Goal: Task Accomplishment & Management: Manage account settings

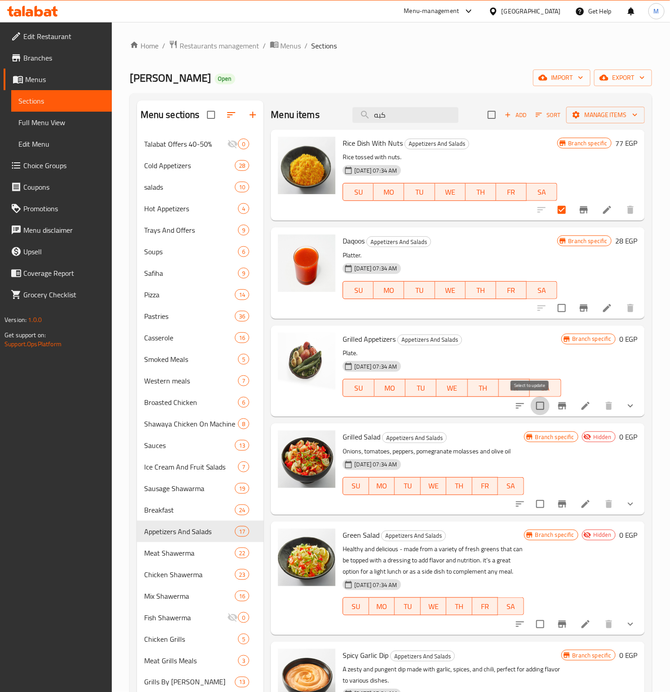
click at [530, 408] on input "checkbox" at bounding box center [539, 406] width 19 height 19
checkbox input "false"
click at [587, 114] on span "Manage items" at bounding box center [605, 115] width 64 height 11
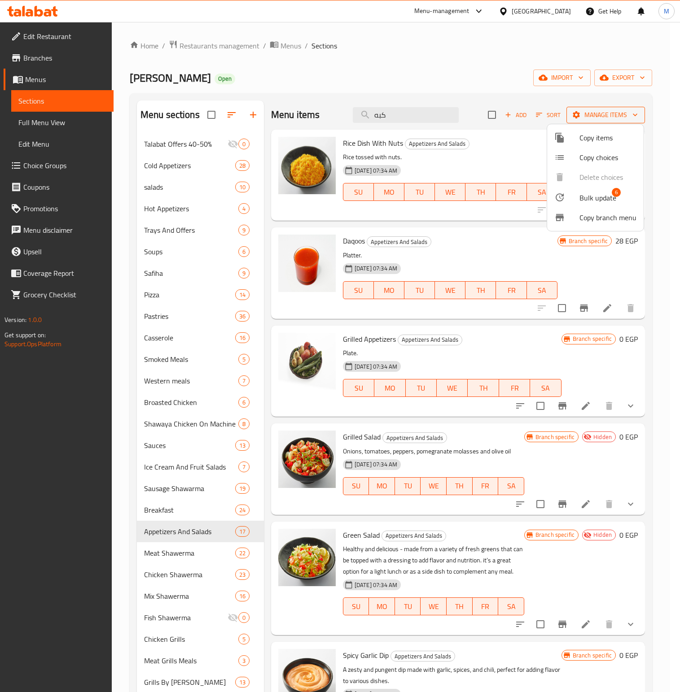
click at [587, 114] on div at bounding box center [340, 346] width 680 height 692
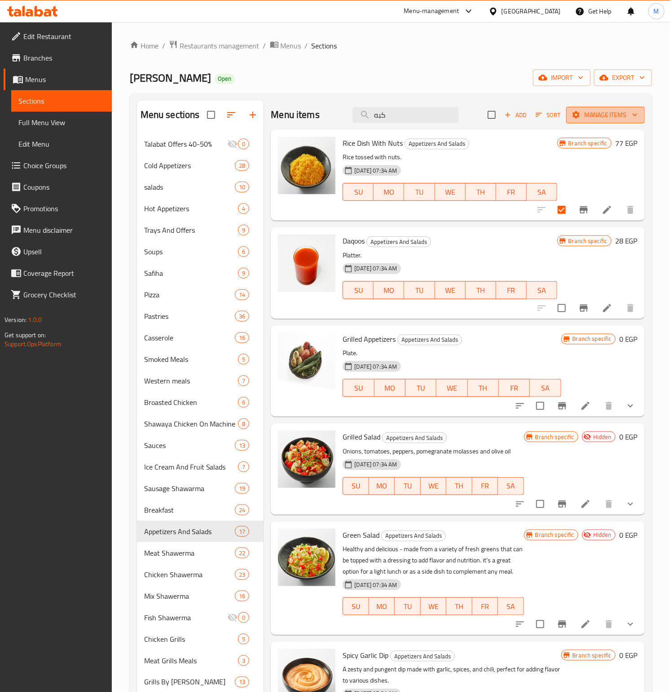
click at [587, 114] on span "Manage items" at bounding box center [605, 115] width 64 height 11
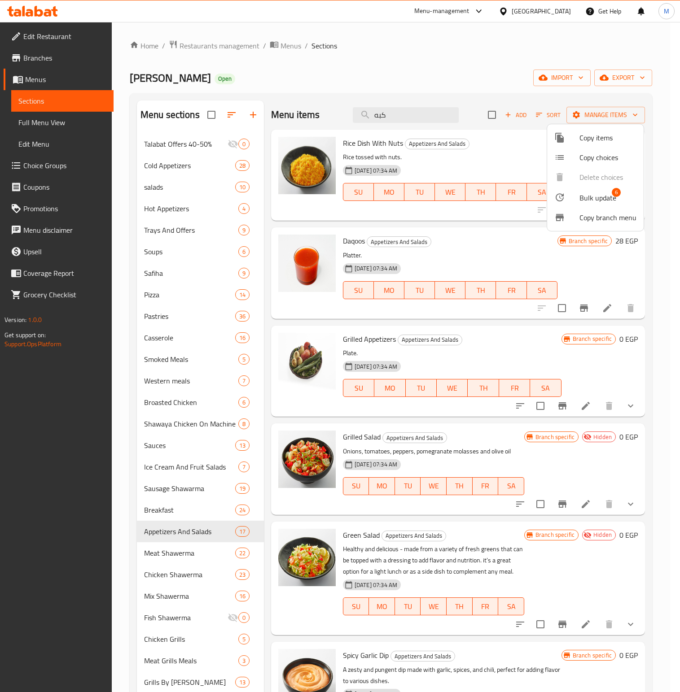
click at [596, 197] on span "Bulk update" at bounding box center [597, 198] width 37 height 11
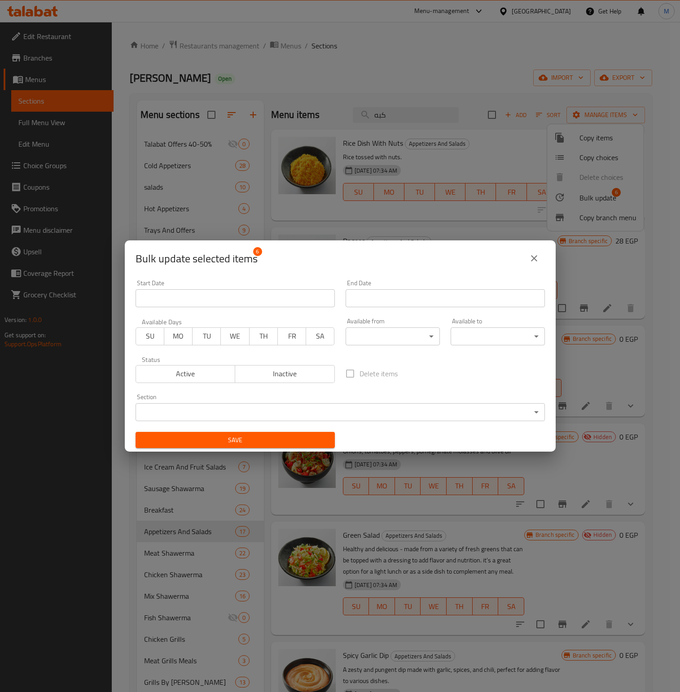
click at [324, 412] on body "​ Menu-management Egypt Get Help M Edit Restaurant Branches Menus Sections Full…" at bounding box center [340, 357] width 680 height 670
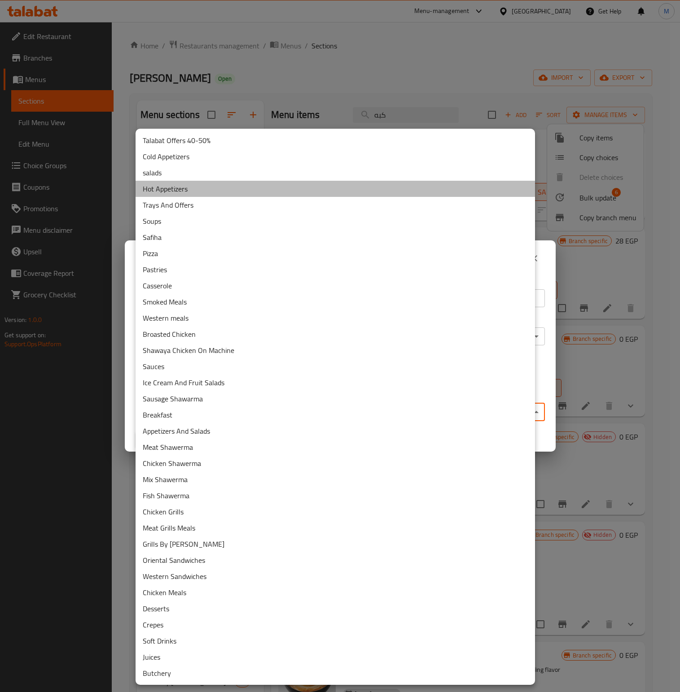
click at [164, 186] on li "Hot Appetizers" at bounding box center [335, 189] width 399 height 16
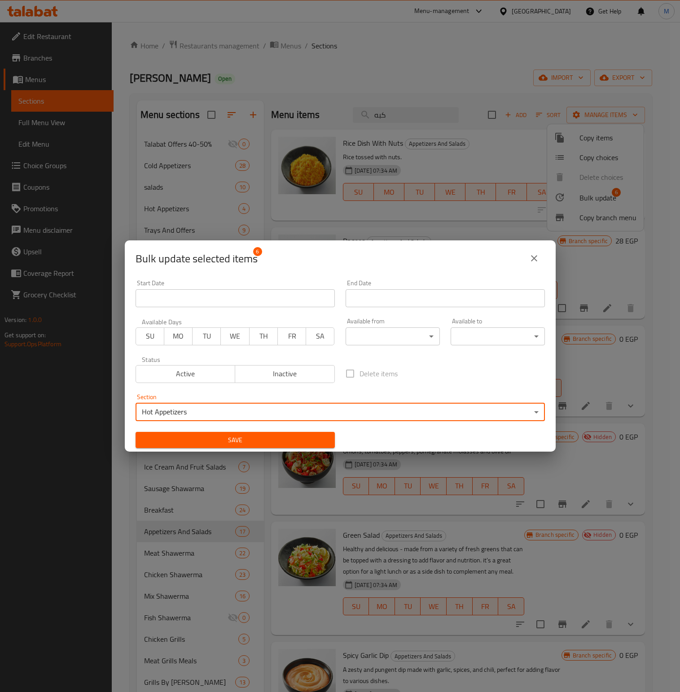
click at [256, 439] on span "Save" at bounding box center [235, 440] width 185 height 11
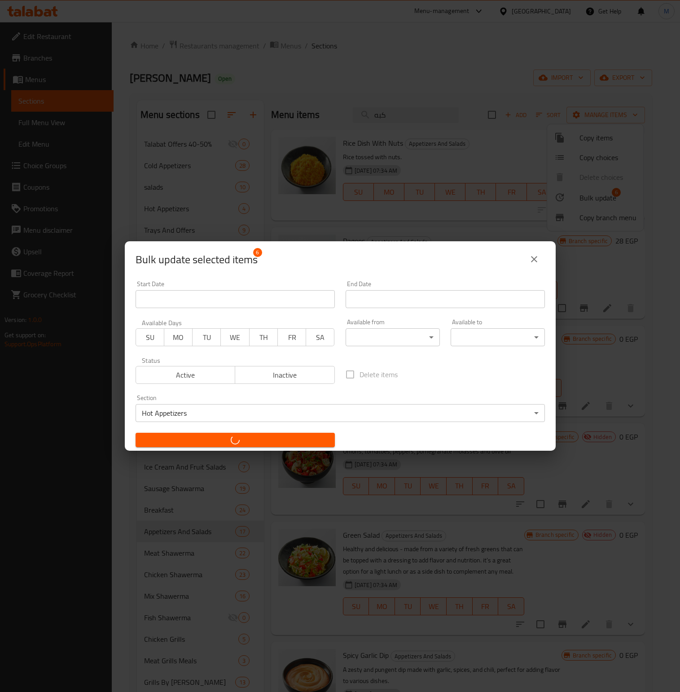
checkbox input "false"
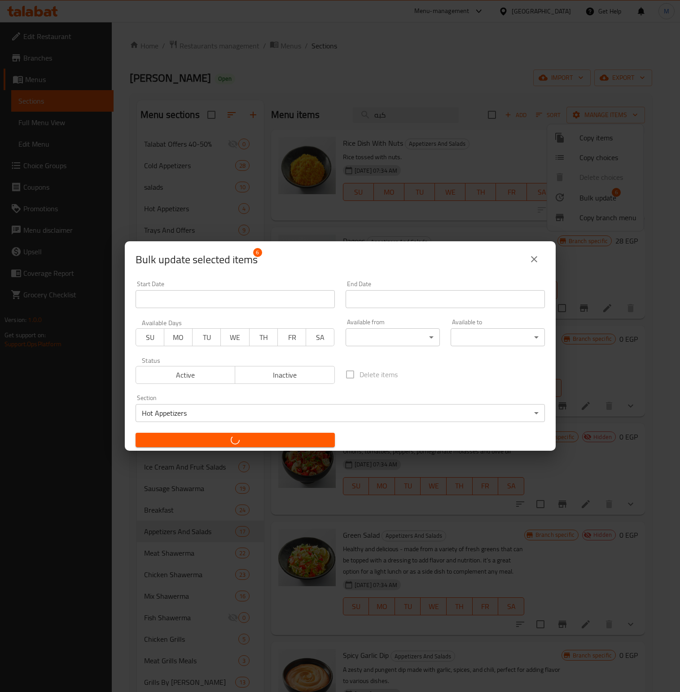
checkbox input "false"
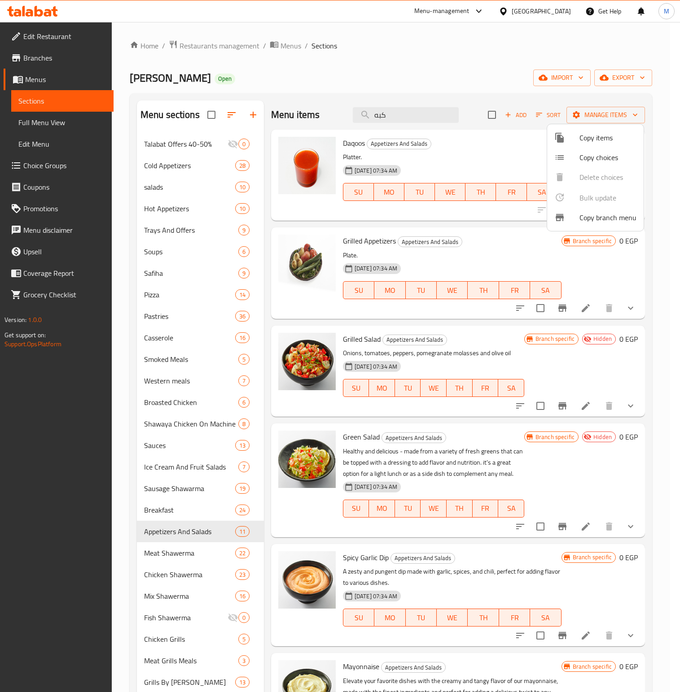
click at [184, 529] on div at bounding box center [340, 346] width 680 height 692
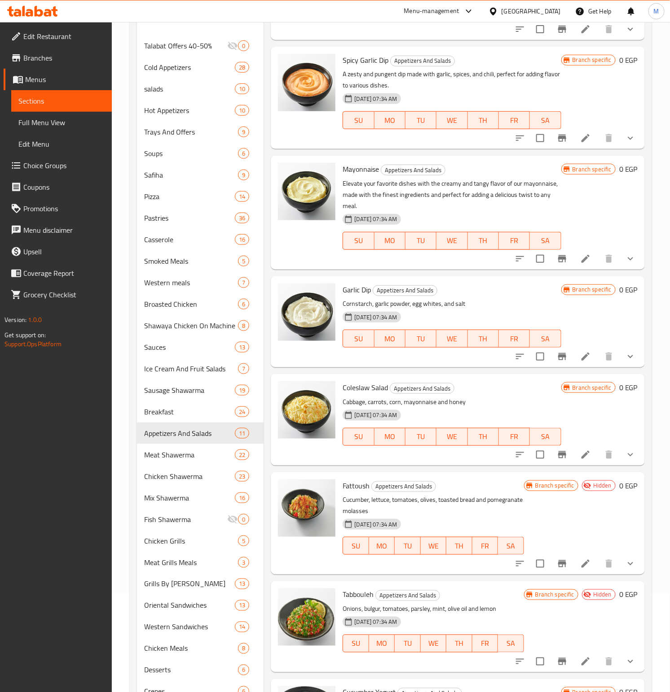
scroll to position [201, 0]
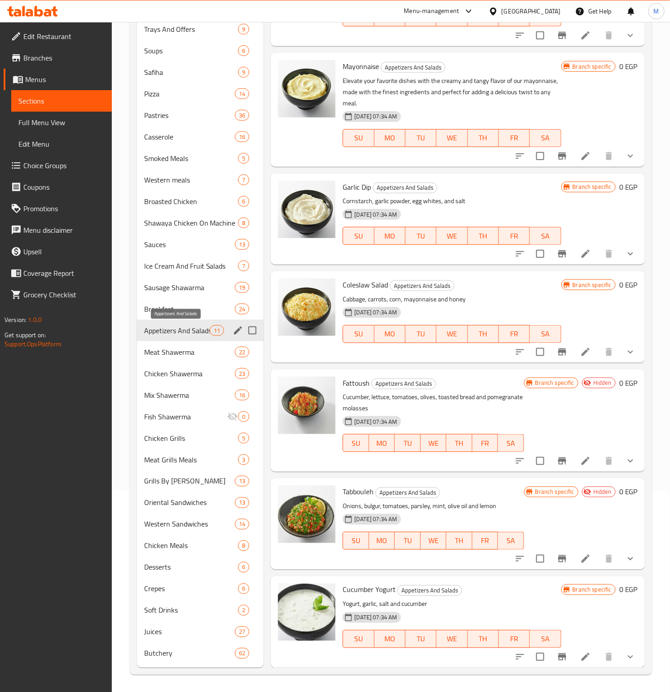
click at [171, 330] on span "Appetizers And Salads" at bounding box center [177, 330] width 66 height 11
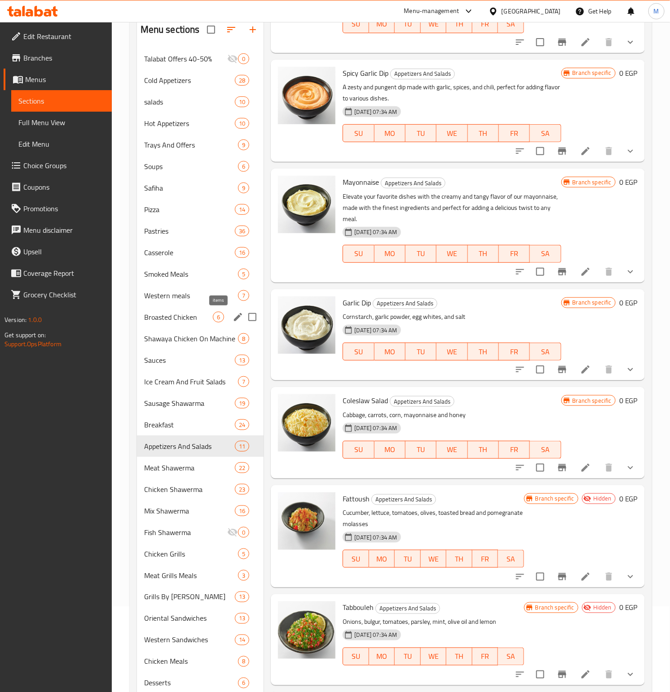
scroll to position [0, 0]
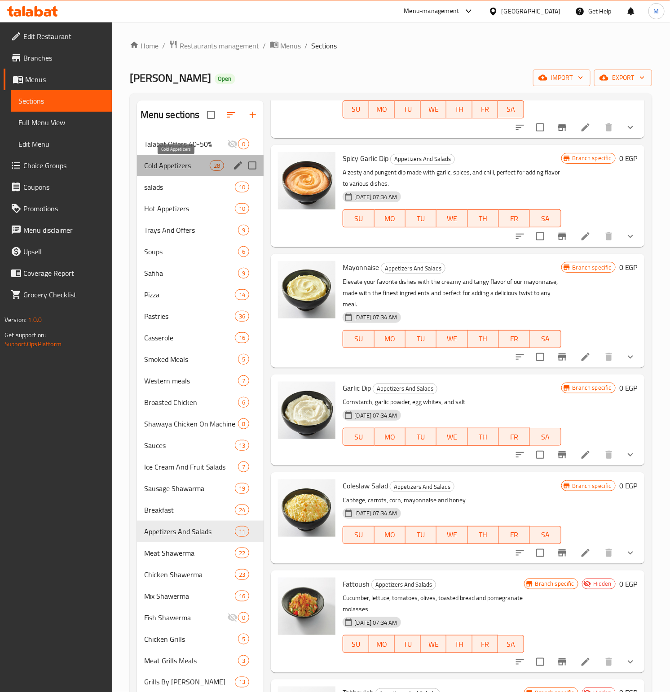
click at [162, 160] on span "Cold Appetizers" at bounding box center [177, 165] width 66 height 11
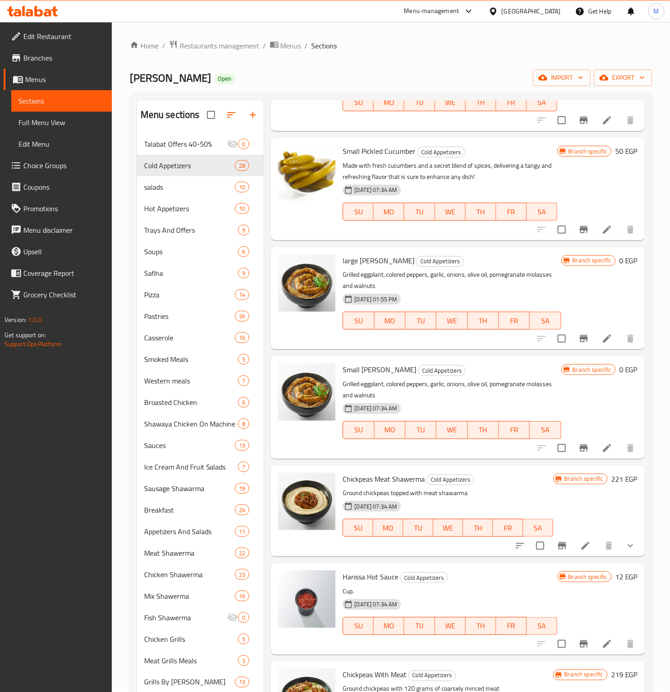
scroll to position [1959, 0]
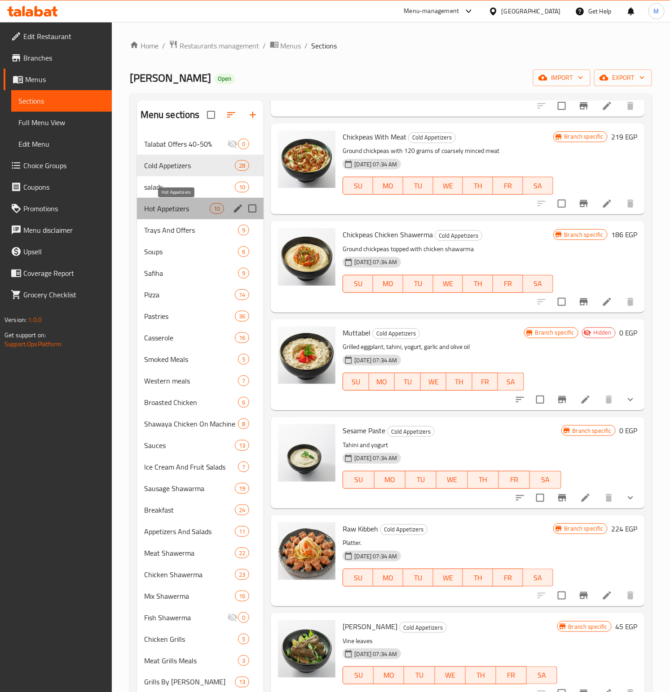
click at [176, 207] on span "Hot Appetizers" at bounding box center [177, 208] width 66 height 11
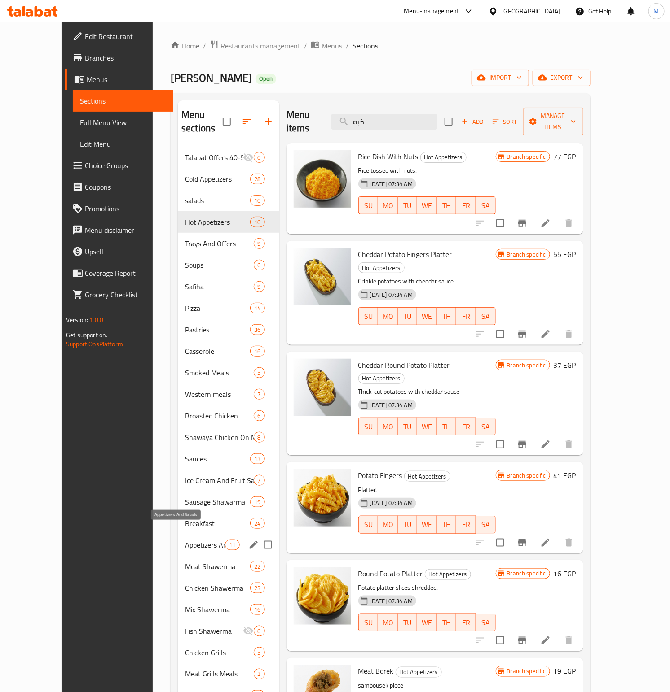
click at [185, 540] on span "Appetizers And Salads" at bounding box center [205, 545] width 40 height 11
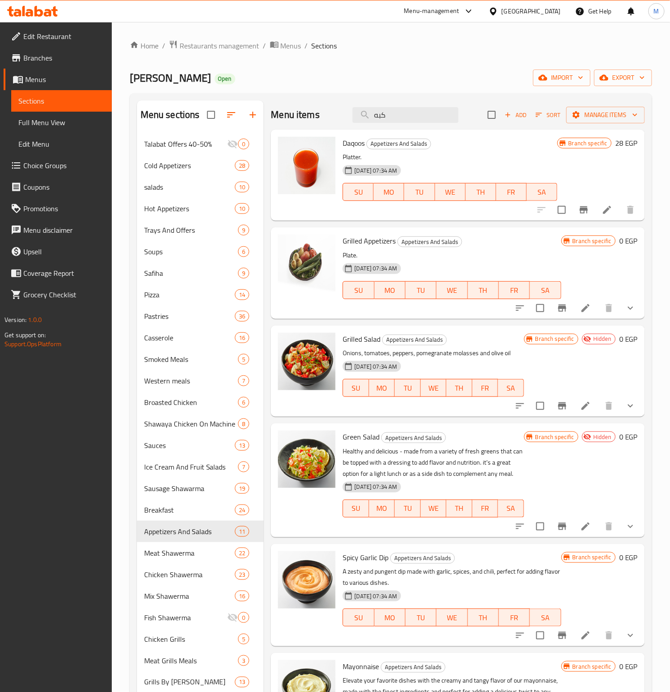
click at [619, 309] on button "show more" at bounding box center [630, 309] width 22 height 22
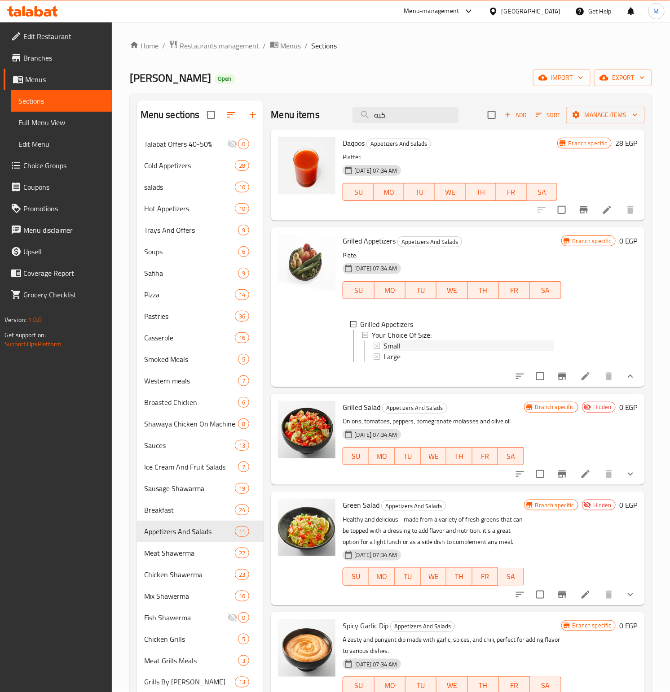
click at [399, 347] on span "Small" at bounding box center [391, 346] width 17 height 11
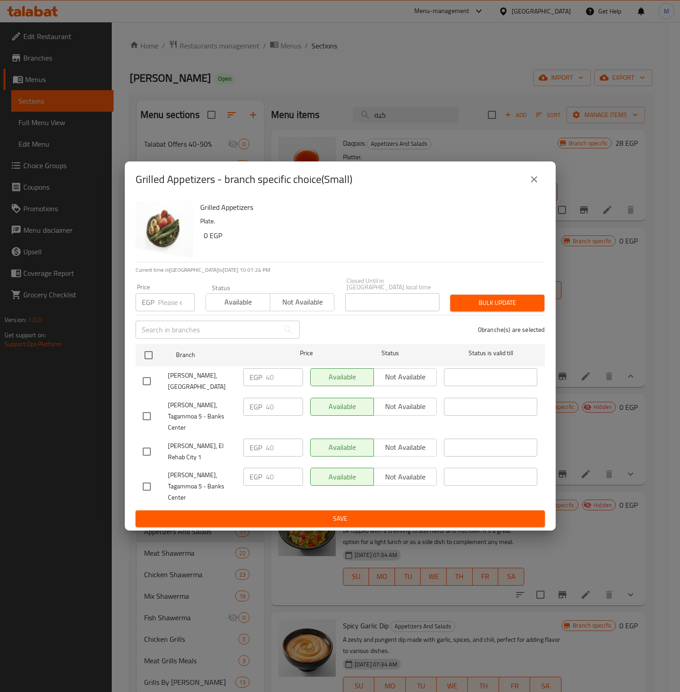
click at [232, 390] on div "Ibn Alsham, El Rehab City EGP 40 ​ Available Not available ​" at bounding box center [340, 381] width 402 height 33
click at [531, 185] on icon "close" at bounding box center [534, 179] width 11 height 11
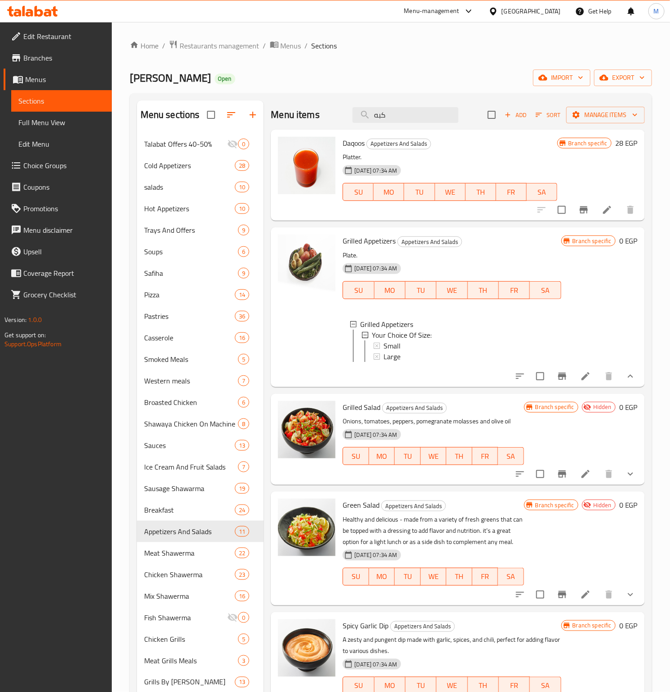
click at [580, 382] on icon at bounding box center [585, 376] width 11 height 11
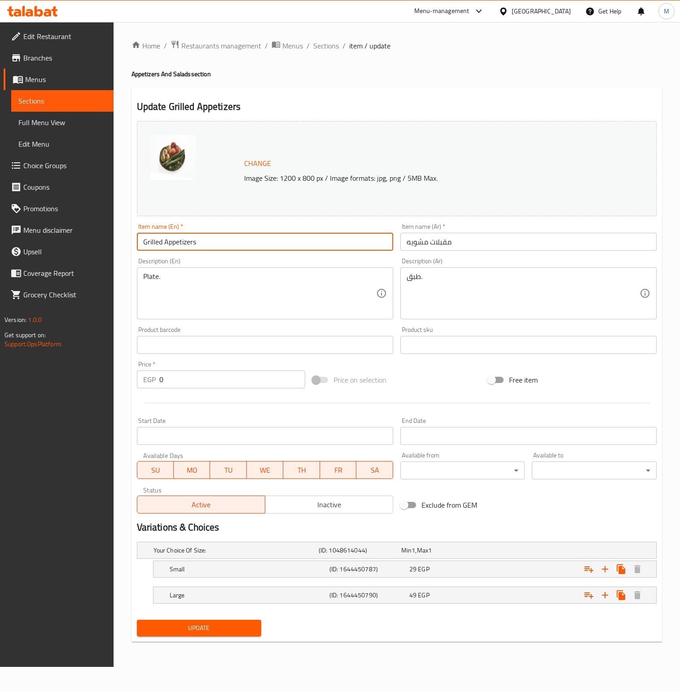
drag, startPoint x: 184, startPoint y: 238, endPoint x: 12, endPoint y: 224, distance: 172.0
click at [15, 228] on div "Edit Restaurant Branches Menus Sections Full Menu View Edit Menu Choice Groups …" at bounding box center [340, 344] width 680 height 645
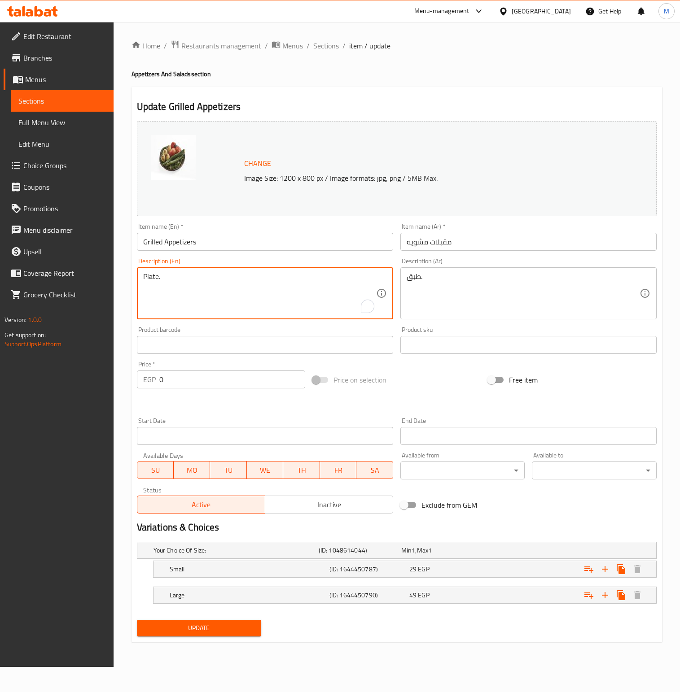
click at [210, 287] on textarea "Plate." at bounding box center [259, 293] width 233 height 43
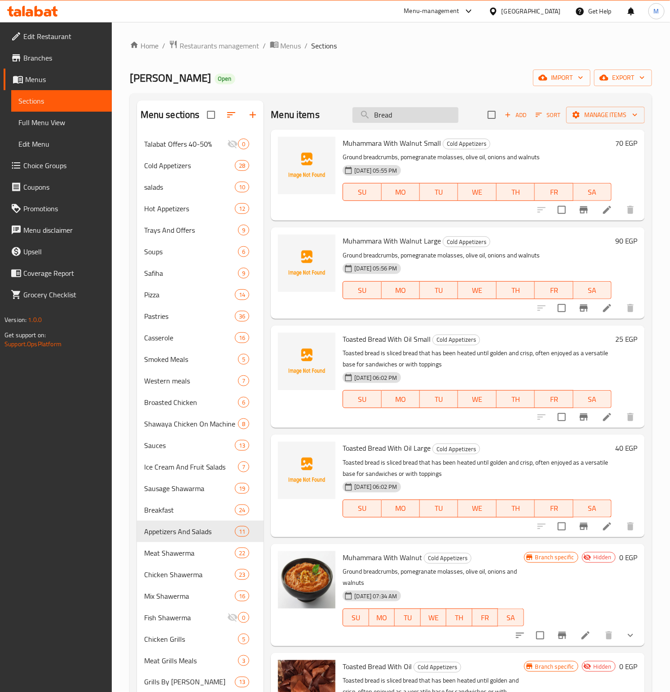
click at [423, 113] on input "Bread" at bounding box center [405, 115] width 106 height 16
click at [422, 113] on input "Bread" at bounding box center [405, 115] width 106 height 16
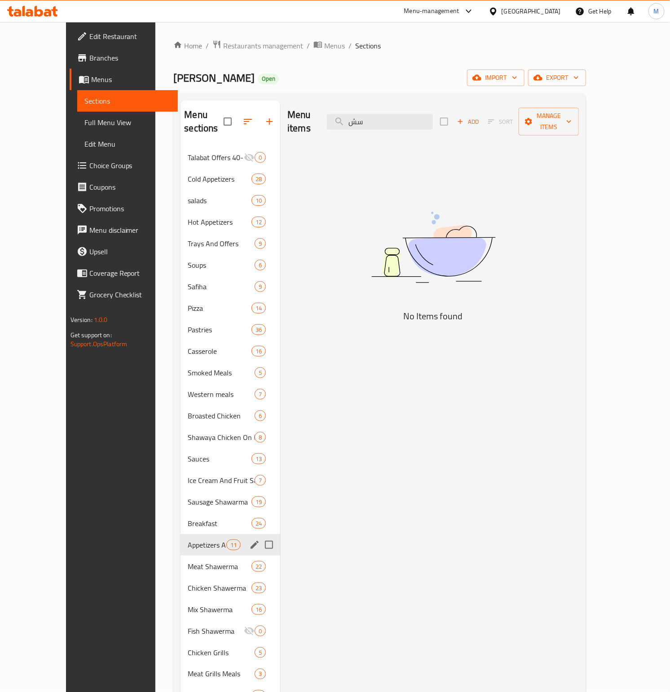
type input "سش"
drag, startPoint x: 182, startPoint y: 533, endPoint x: 318, endPoint y: 488, distance: 143.3
click at [188, 540] on span "Appetizers And Salads" at bounding box center [207, 545] width 38 height 11
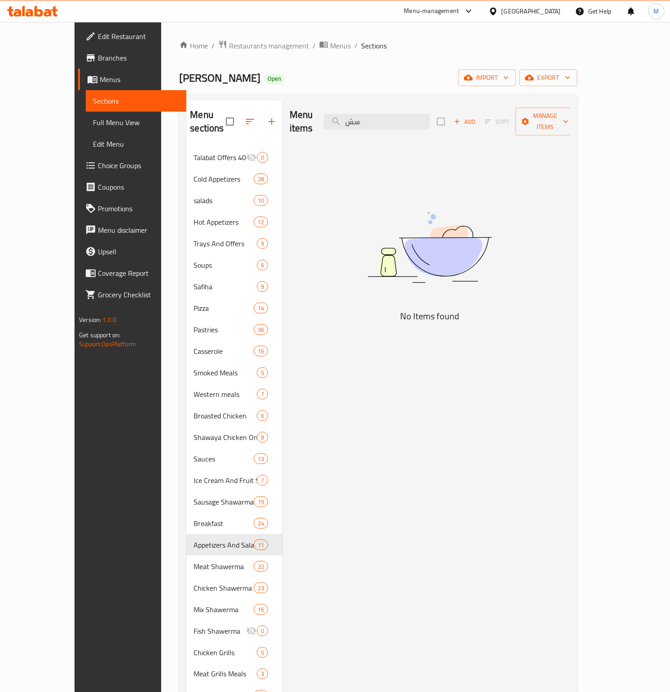
click at [402, 124] on div "Menu items سش Add Sort Manage items" at bounding box center [429, 122] width 280 height 43
click at [400, 120] on input "سش" at bounding box center [377, 122] width 106 height 16
click at [397, 118] on input "سش" at bounding box center [377, 122] width 106 height 16
click at [389, 114] on input "سش" at bounding box center [377, 122] width 106 height 16
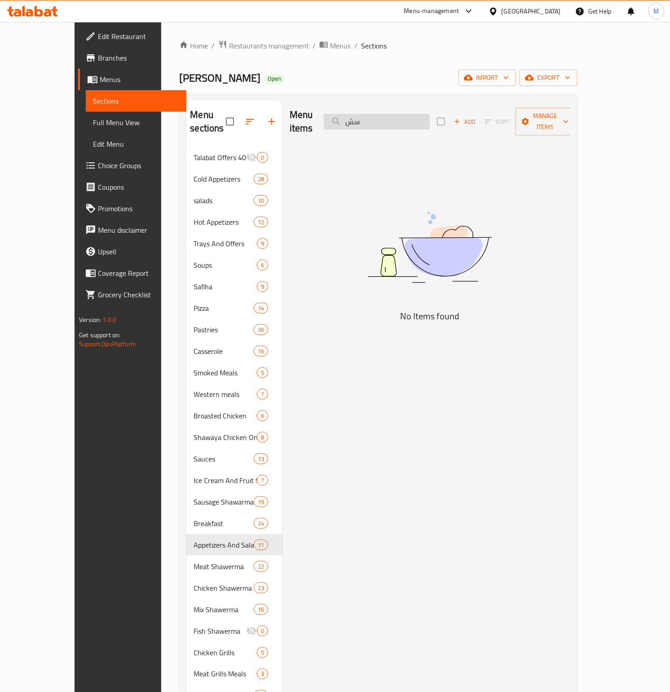
click at [392, 122] on input "سش" at bounding box center [377, 122] width 106 height 16
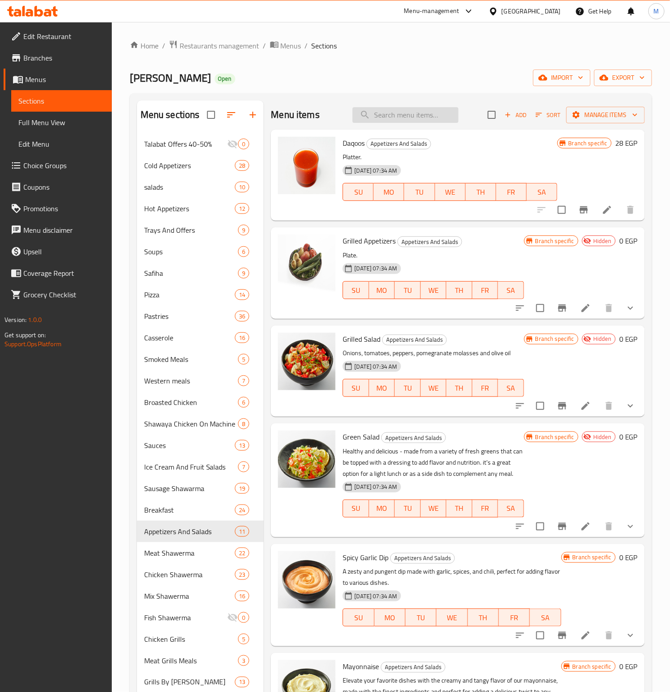
click at [405, 114] on input "search" at bounding box center [405, 115] width 106 height 16
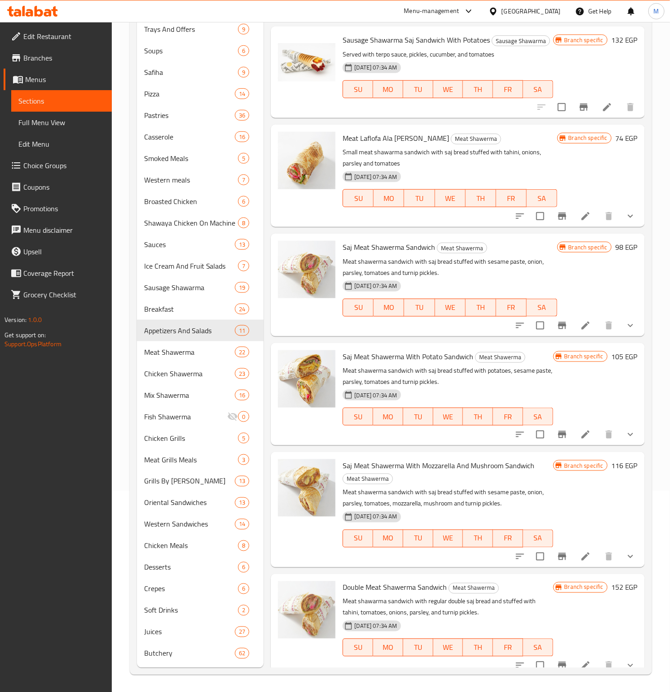
click at [562, 176] on div "Branch specific 74 EGP" at bounding box center [597, 176] width 80 height 88
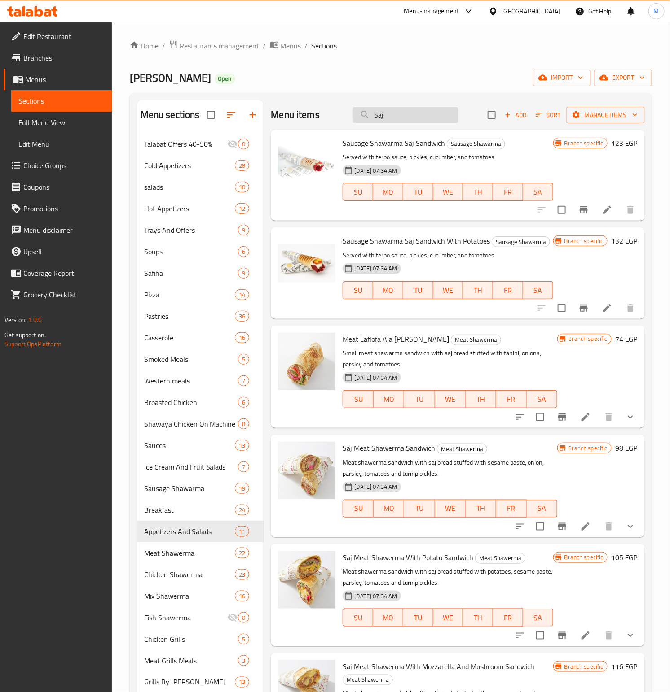
drag, startPoint x: 425, startPoint y: 127, endPoint x: 412, endPoint y: 122, distance: 14.5
click at [422, 127] on div "Menu items Saj Add Sort Manage items" at bounding box center [457, 115] width 373 height 29
click at [412, 122] on input "Saj" at bounding box center [405, 115] width 106 height 16
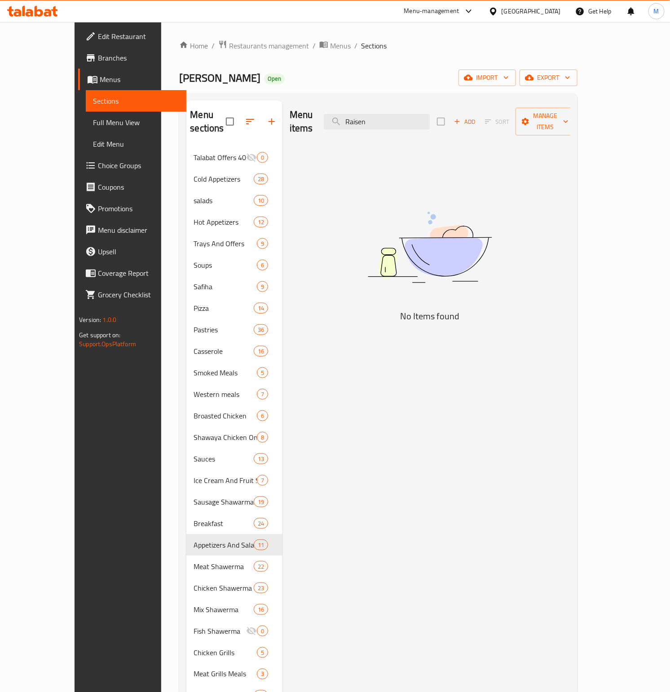
drag, startPoint x: 552, startPoint y: 372, endPoint x: 438, endPoint y: 289, distance: 141.4
click at [552, 372] on div "Menu items Raisen Add Sort Manage items No Items found" at bounding box center [426, 492] width 288 height 782
click at [418, 114] on input "Raisen" at bounding box center [377, 122] width 106 height 16
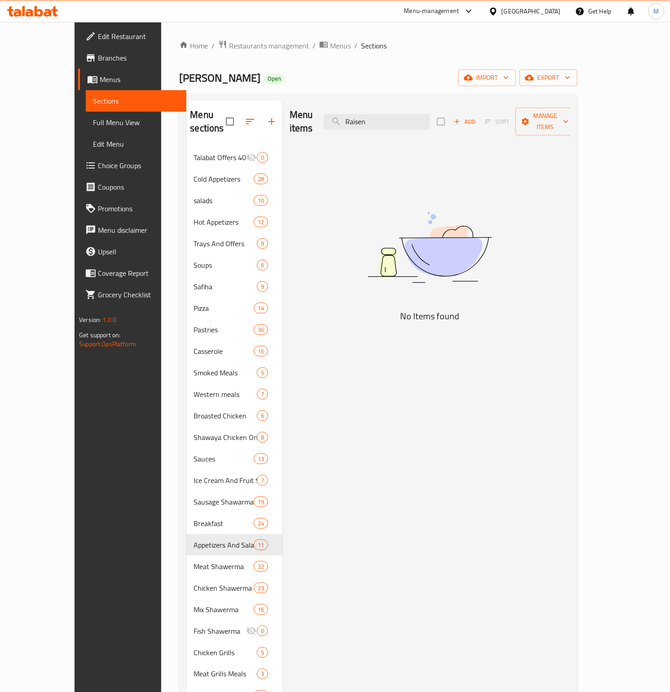
paste input "اضافه 35 جرام مكسرات لطبق ارز EX"
click at [400, 118] on input "اضافه 35 جرام مكسرات لطبق ارز EX" at bounding box center [377, 122] width 106 height 16
paste input "75 جرام مكسرات لكيلو"
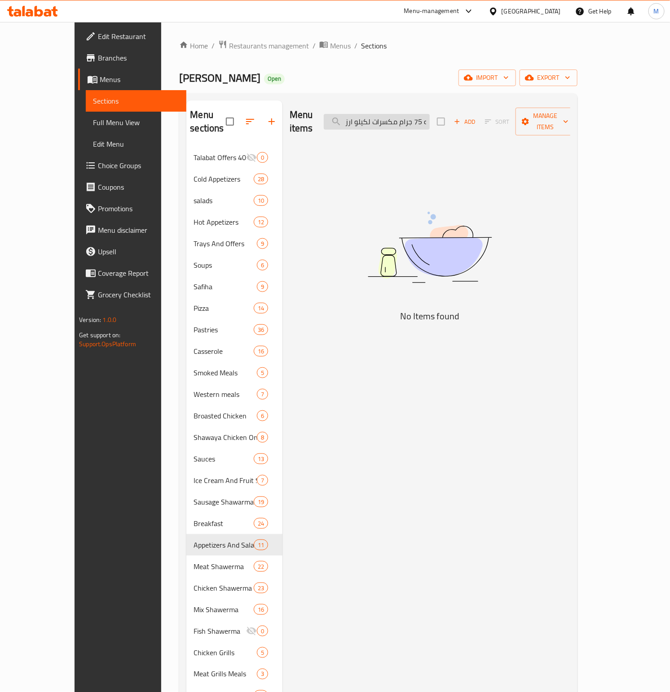
click at [429, 121] on input "اضافه 75 جرام مكسرات لكيلو ارز EX" at bounding box center [377, 122] width 106 height 16
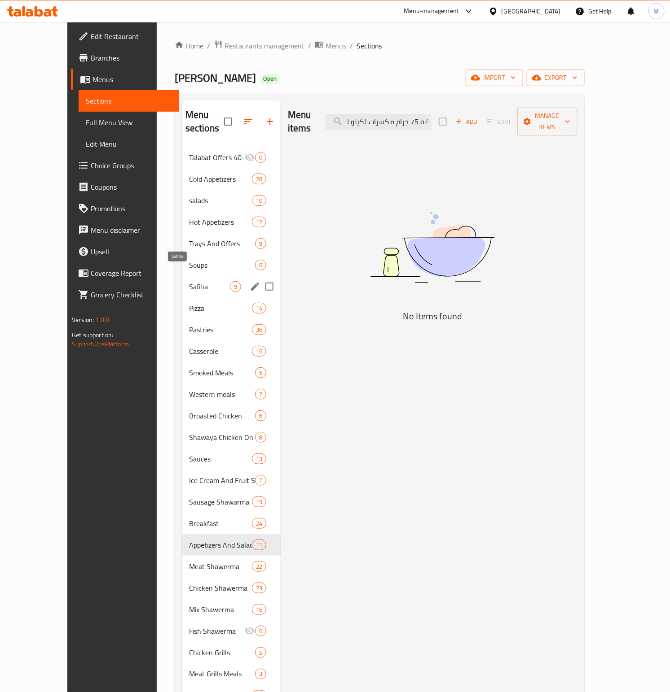
scroll to position [0, 0]
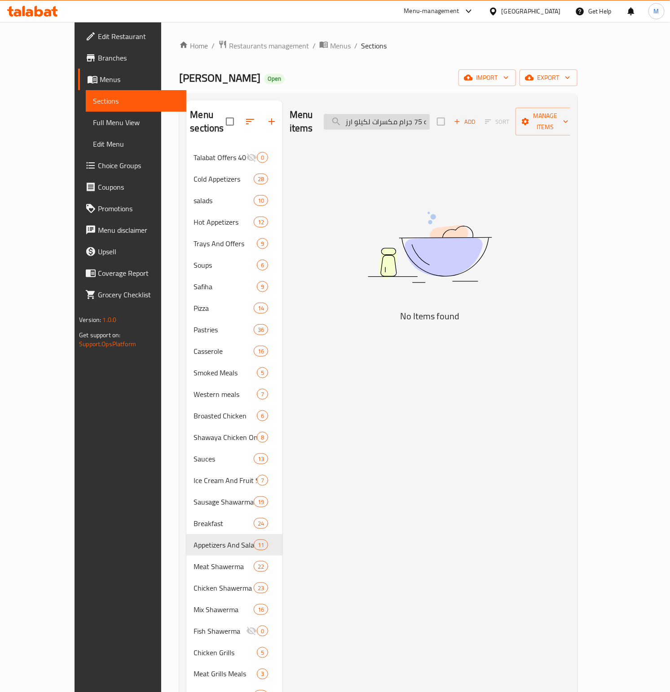
click at [407, 123] on input "اضافه 75 جرام مكسرات لكيلو ارز EX" at bounding box center [377, 122] width 106 height 16
paste input "5 ظرف كاتشب"
type input "5 ظرف كاتشب"
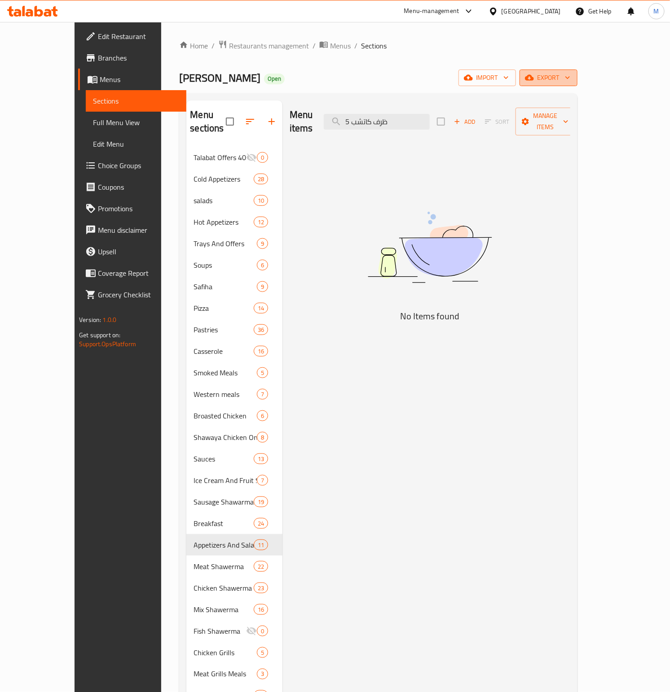
click at [570, 73] on span "export" at bounding box center [548, 77] width 44 height 11
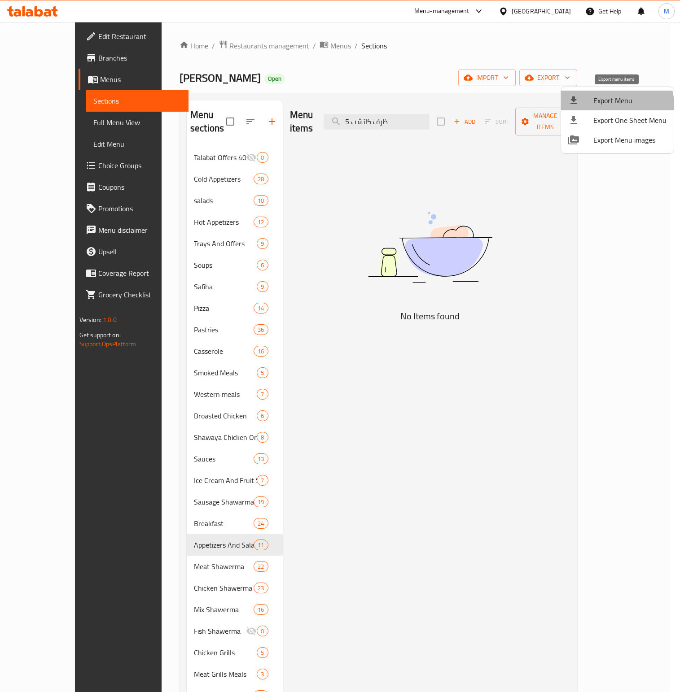
click at [613, 105] on span "Export Menu" at bounding box center [629, 100] width 73 height 11
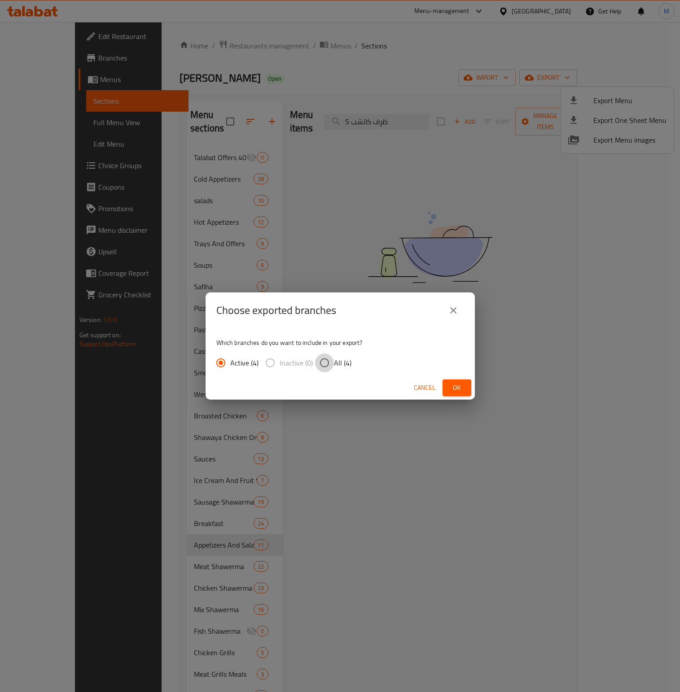
click at [322, 361] on input "All (4)" at bounding box center [324, 363] width 19 height 19
radio input "true"
click at [463, 377] on div "Cancel Ok" at bounding box center [340, 388] width 269 height 24
click at [462, 382] on span "Ok" at bounding box center [457, 387] width 14 height 11
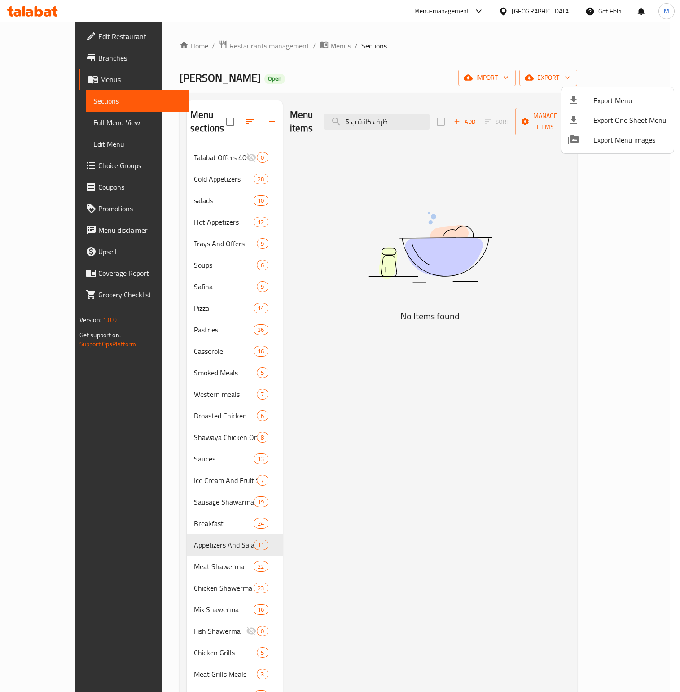
click at [679, 100] on div at bounding box center [340, 346] width 680 height 692
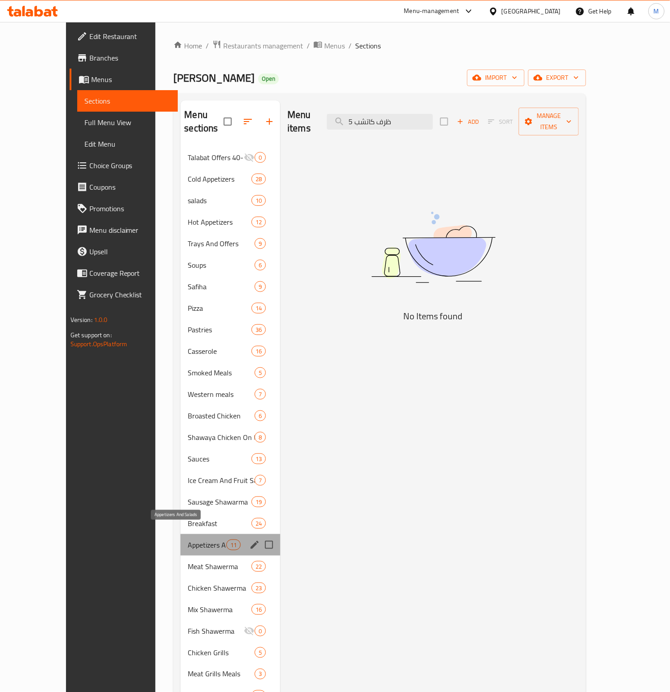
click at [188, 540] on span "Appetizers And Salads" at bounding box center [207, 545] width 38 height 11
click at [250, 541] on icon "edit" at bounding box center [254, 545] width 8 height 8
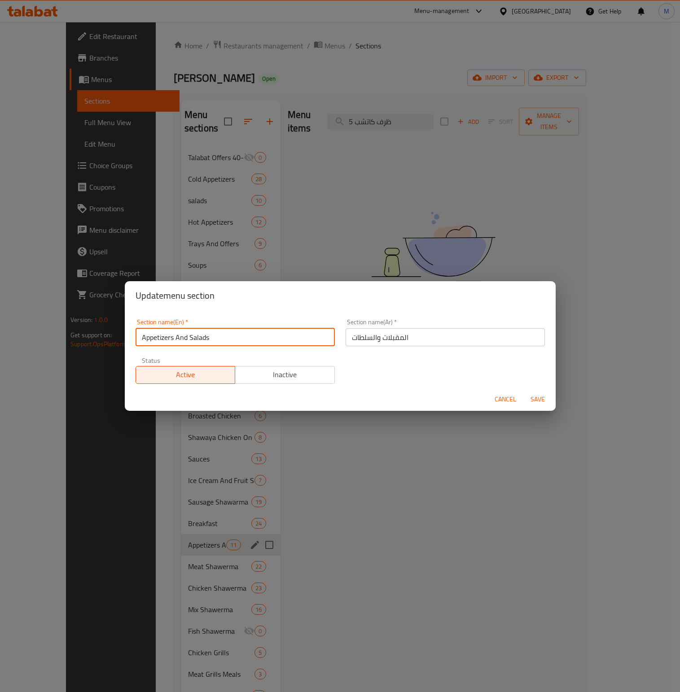
drag, startPoint x: 236, startPoint y: 337, endPoint x: 24, endPoint y: 347, distance: 211.6
click at [116, 337] on div "Update menu section Section name(En)   * Appetizers And Salads Section name(En)…" at bounding box center [340, 346] width 680 height 692
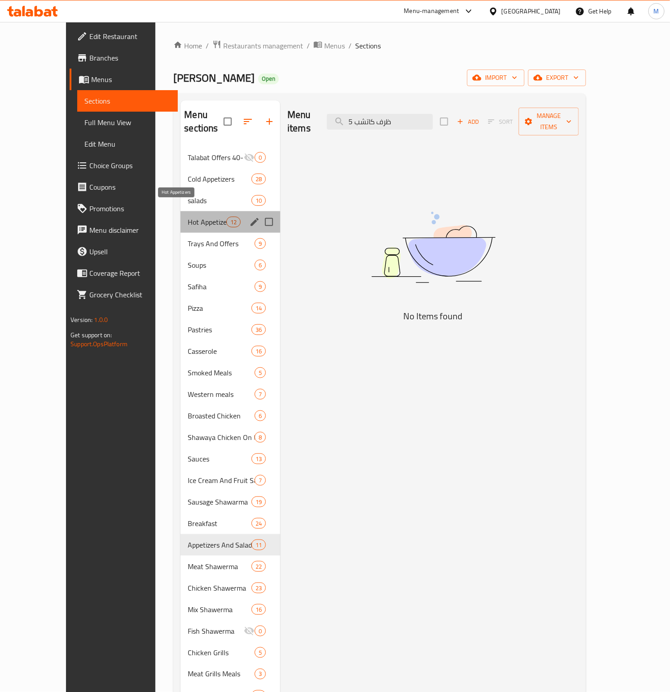
click at [188, 217] on span "Hot Appetizers" at bounding box center [207, 222] width 38 height 11
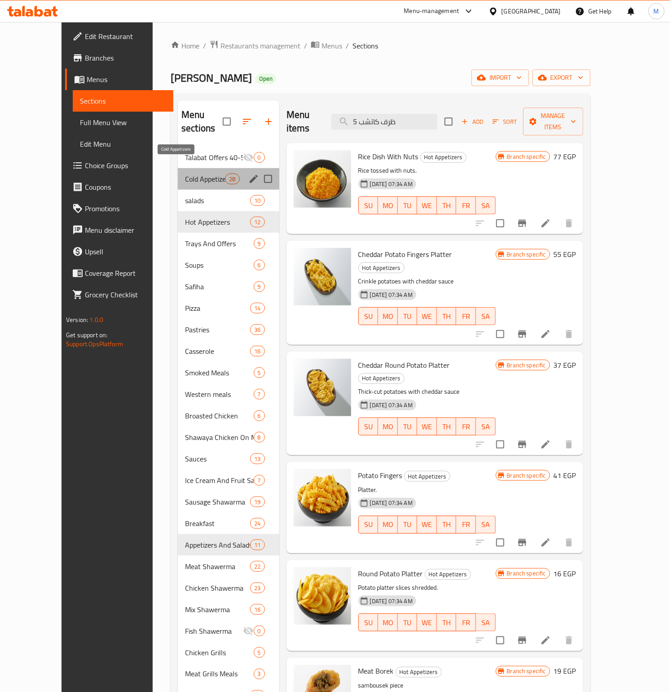
click at [185, 174] on span "Cold Appetizers" at bounding box center [205, 179] width 40 height 11
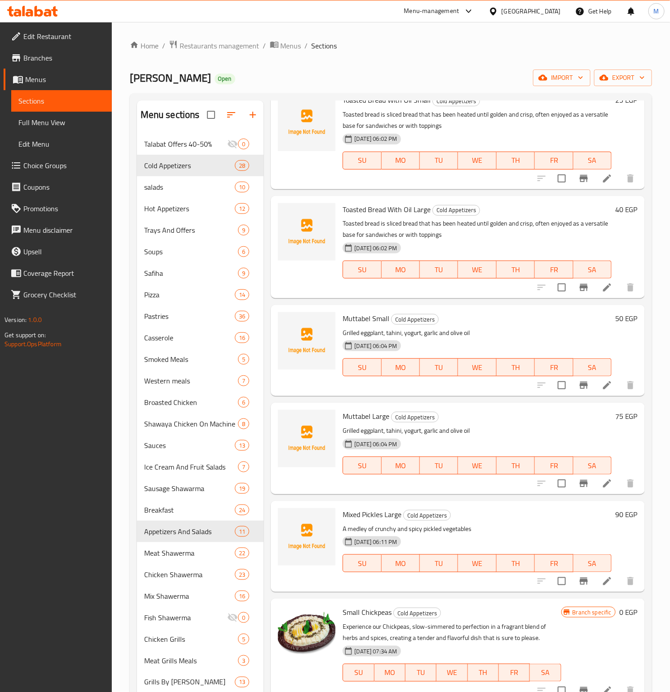
scroll to position [606, 0]
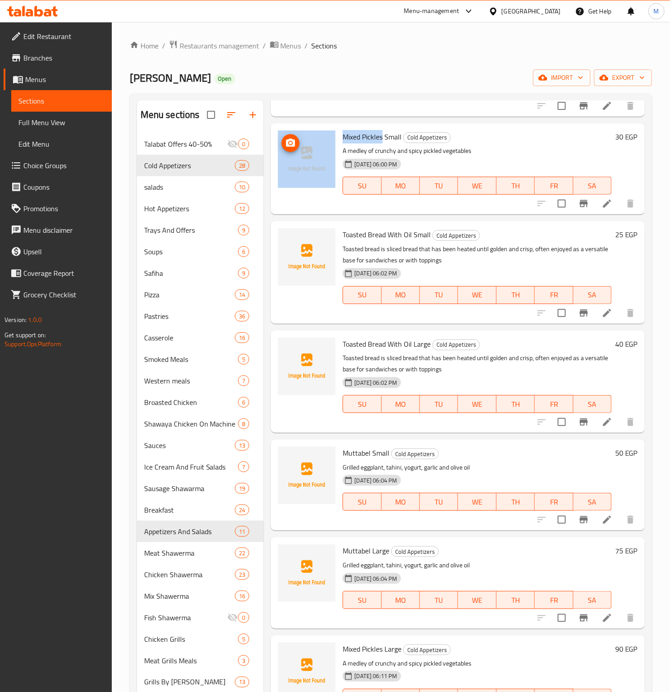
drag, startPoint x: 383, startPoint y: 134, endPoint x: 332, endPoint y: 135, distance: 51.2
click at [332, 135] on div "Mixed Pickles Small Cold Appetizers A medley of crunchy and spicy pickled veget…" at bounding box center [457, 169] width 366 height 84
copy div "Mixed Pickles"
click at [550, 233] on h6 "Toasted Bread With Oil Small Cold Appetizers" at bounding box center [476, 234] width 268 height 13
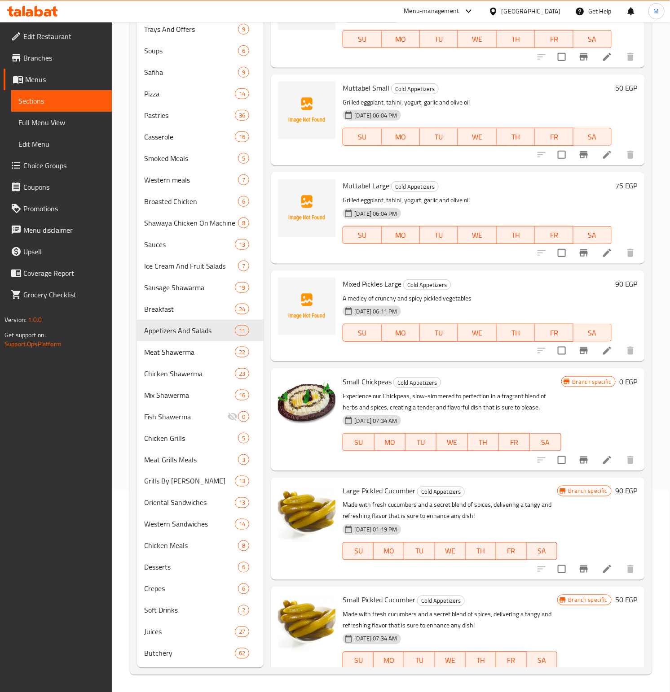
scroll to position [2121, 0]
